Goal: Task Accomplishment & Management: Manage account settings

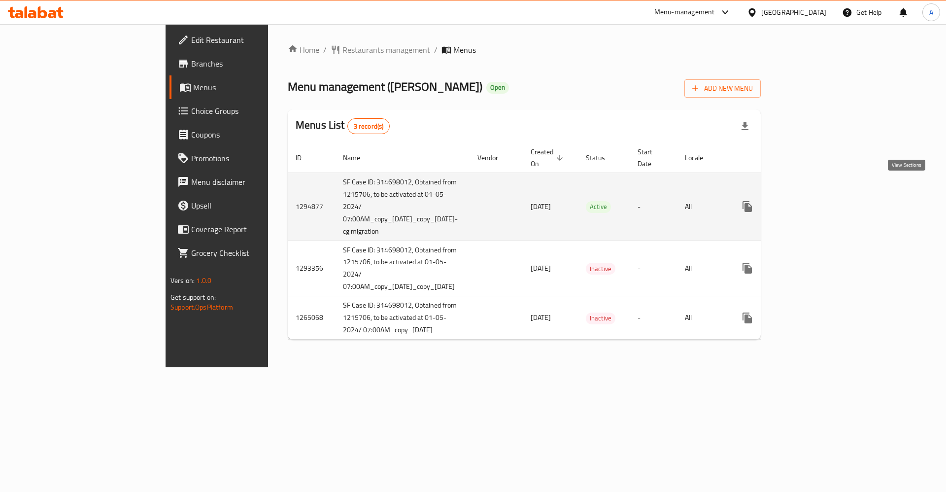
click at [824, 201] on icon "enhanced table" at bounding box center [819, 207] width 12 height 12
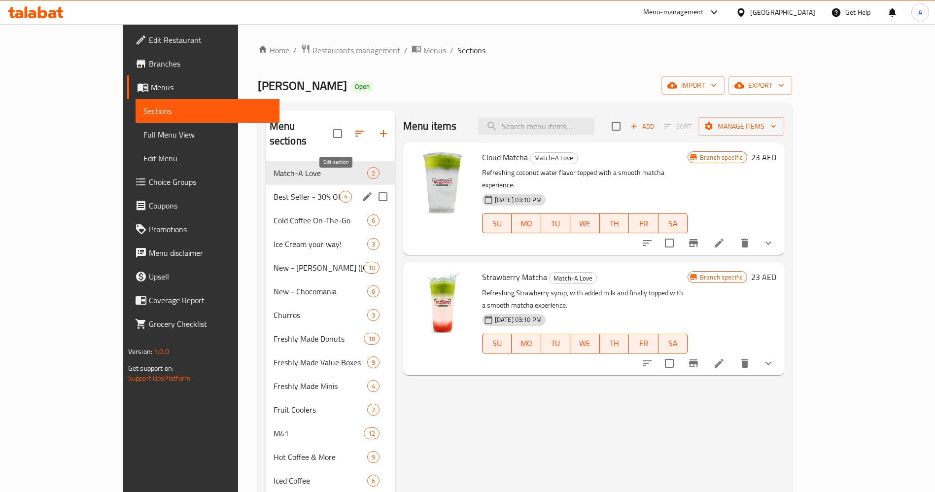
click at [361, 191] on icon "edit" at bounding box center [367, 197] width 12 height 12
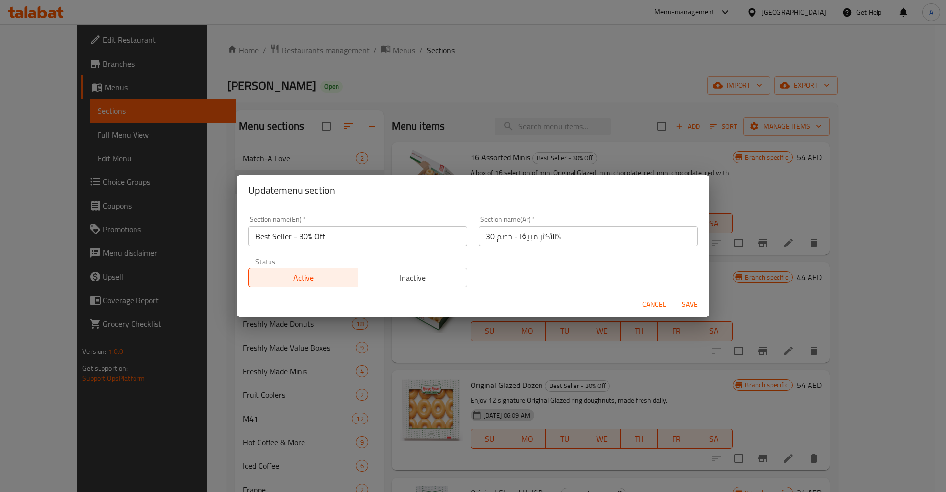
click at [397, 272] on span "Inactive" at bounding box center [413, 278] width 102 height 14
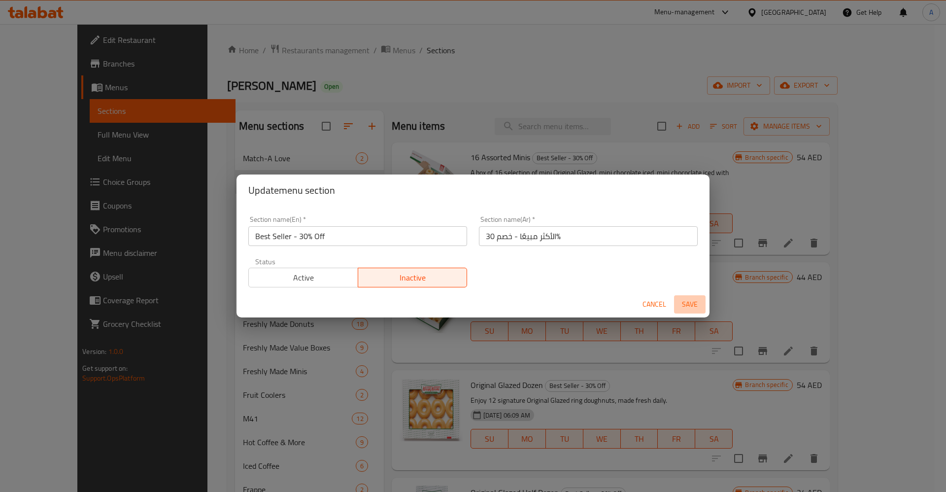
click at [684, 302] on span "Save" at bounding box center [690, 304] width 24 height 12
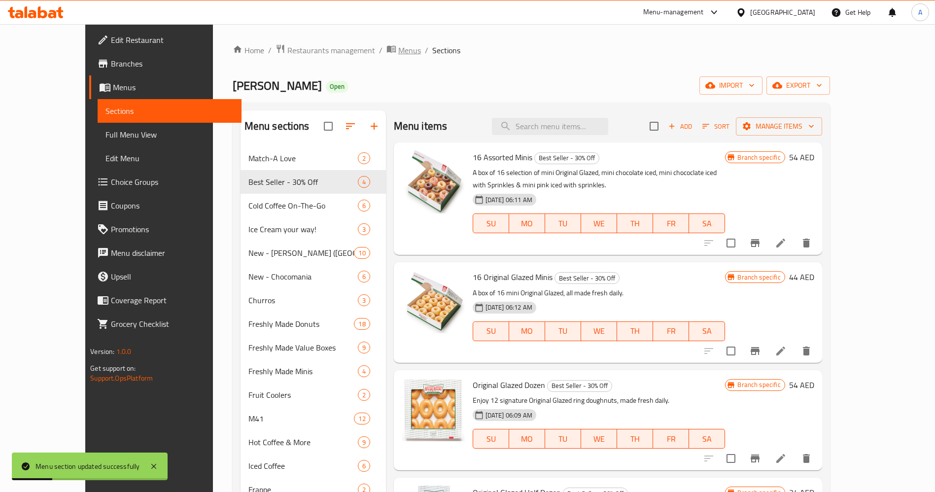
click at [398, 49] on span "Menus" at bounding box center [409, 50] width 23 height 12
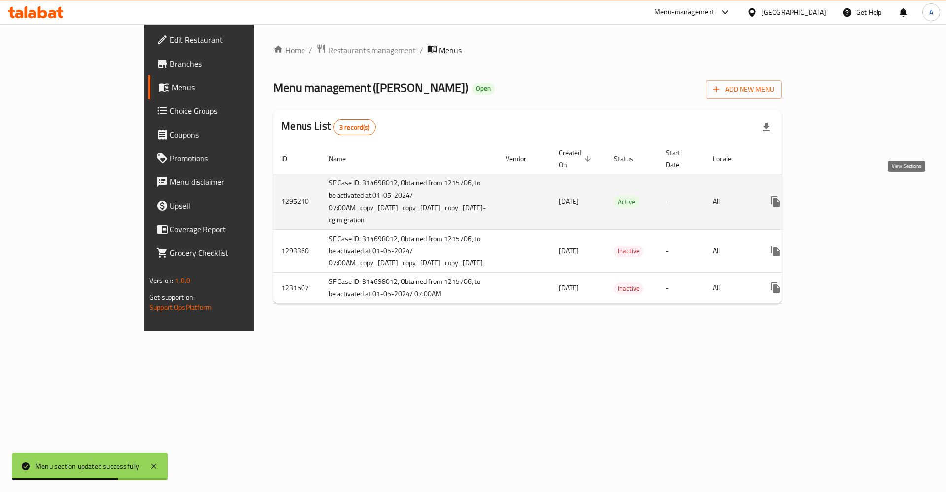
click at [852, 196] on icon "enhanced table" at bounding box center [847, 202] width 12 height 12
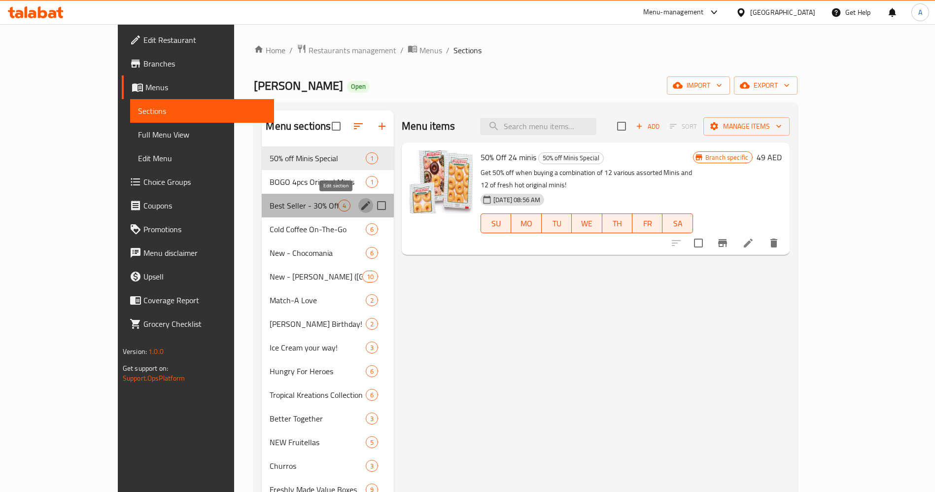
click at [360, 209] on icon "edit" at bounding box center [366, 206] width 12 height 12
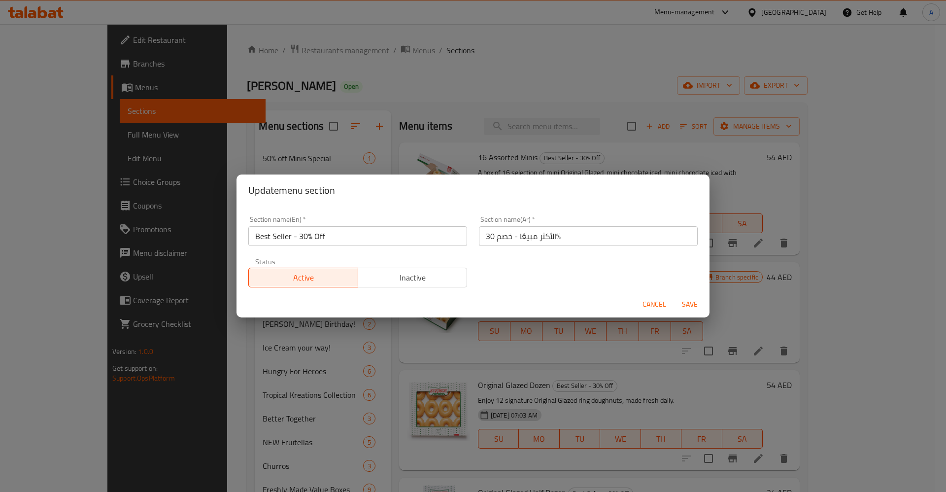
click at [407, 273] on span "Inactive" at bounding box center [413, 278] width 102 height 14
click at [687, 310] on button "Save" at bounding box center [690, 304] width 32 height 18
